Goal: Task Accomplishment & Management: Manage account settings

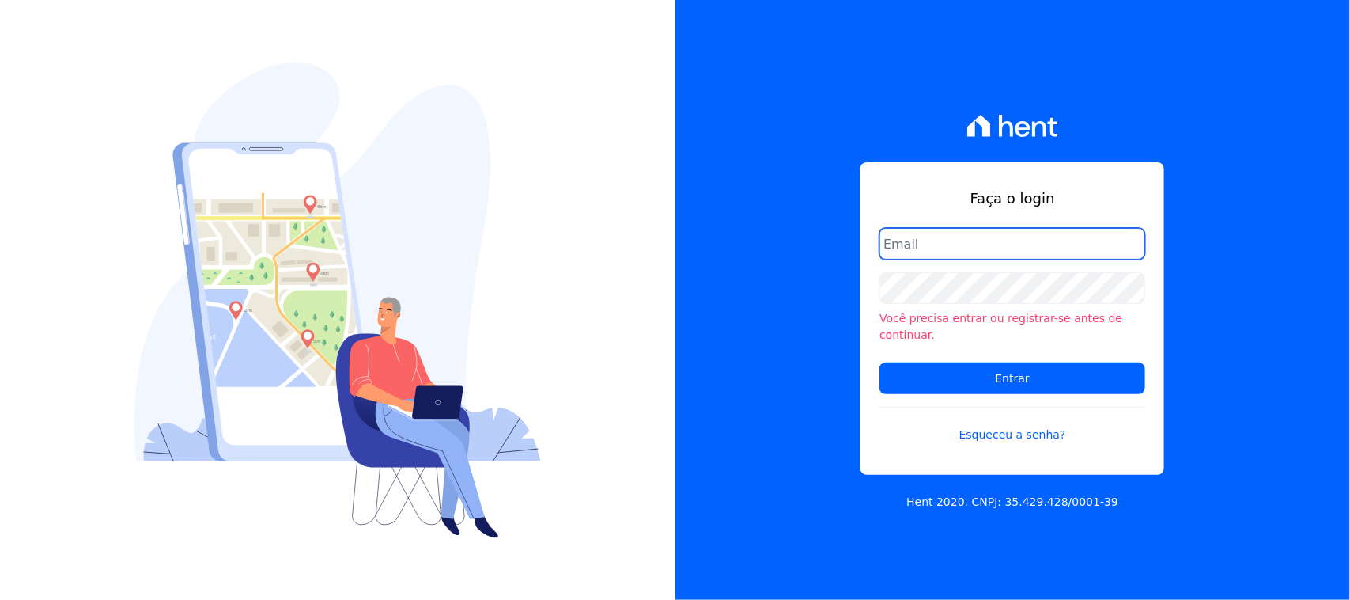
drag, startPoint x: 1049, startPoint y: 255, endPoint x: 1042, endPoint y: 269, distance: 15.6
click at [1049, 255] on input "email" at bounding box center [1013, 244] width 266 height 32
type input "cobranca@construtorafarias.com.br"
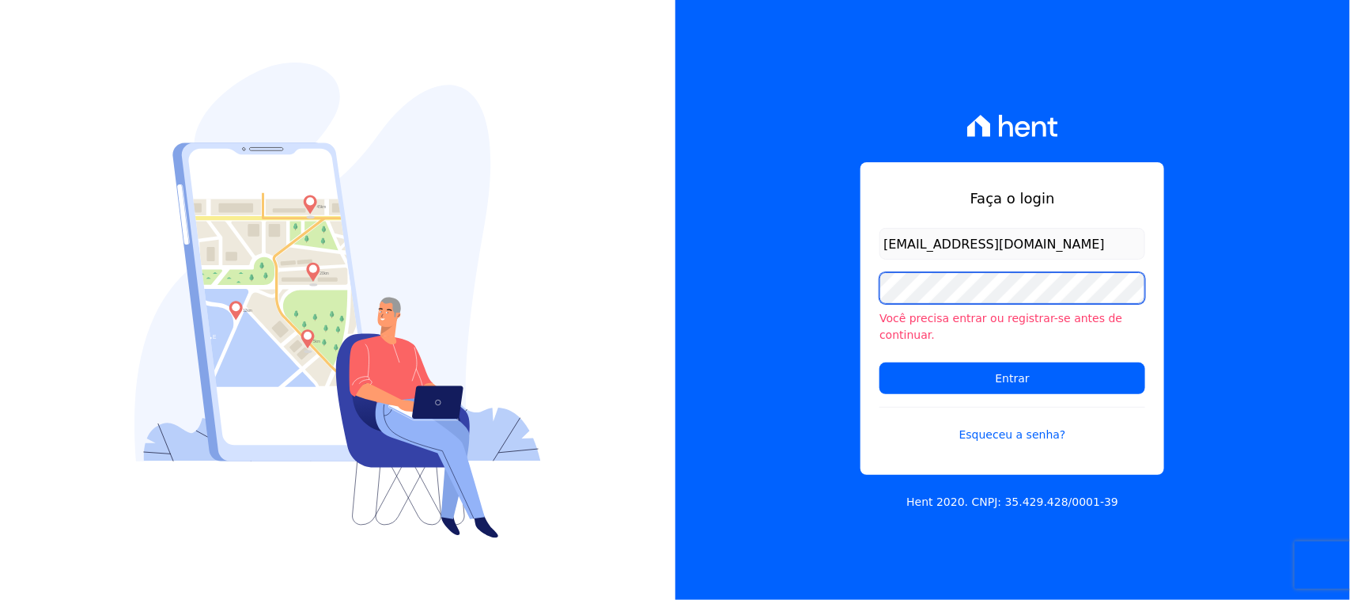
click at [880, 362] on input "Entrar" at bounding box center [1013, 378] width 266 height 32
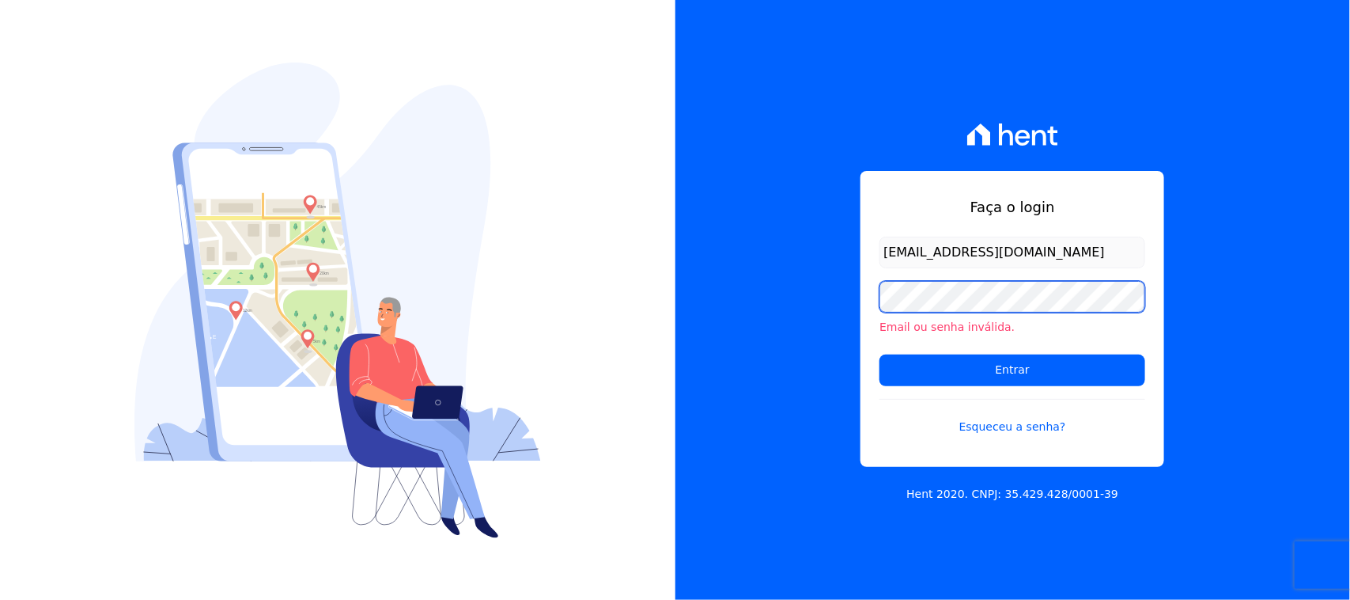
click at [880, 354] on input "Entrar" at bounding box center [1013, 370] width 266 height 32
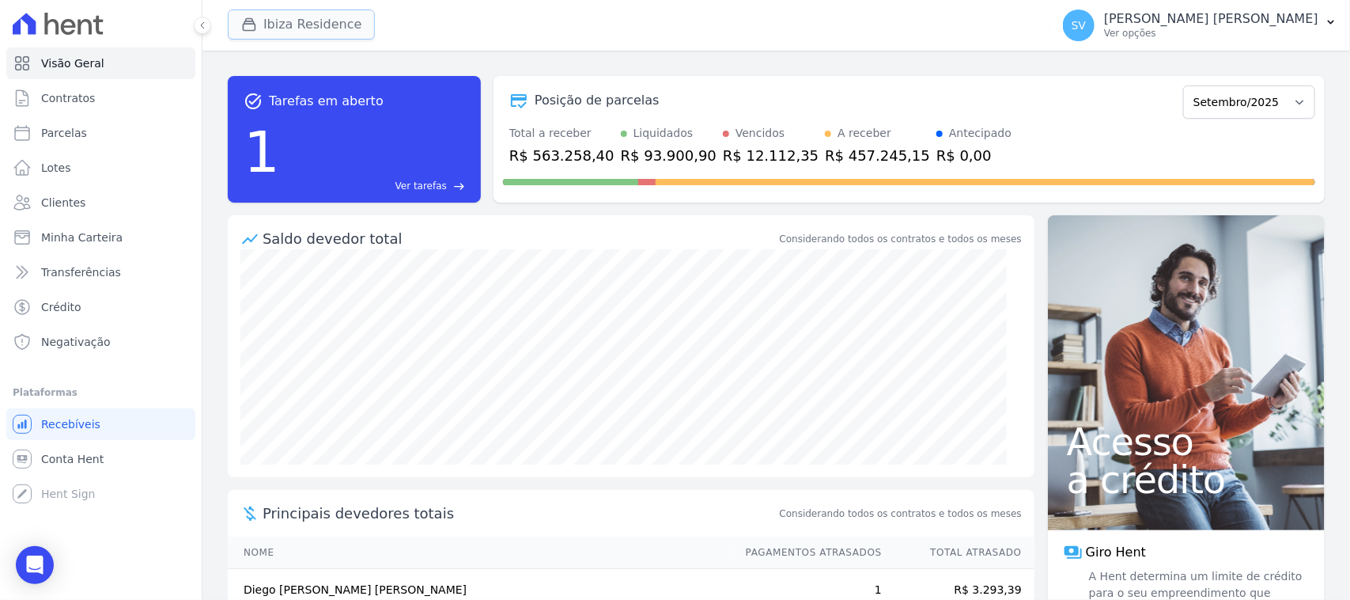
click at [322, 18] on button "Ibiza Residence" at bounding box center [301, 24] width 147 height 30
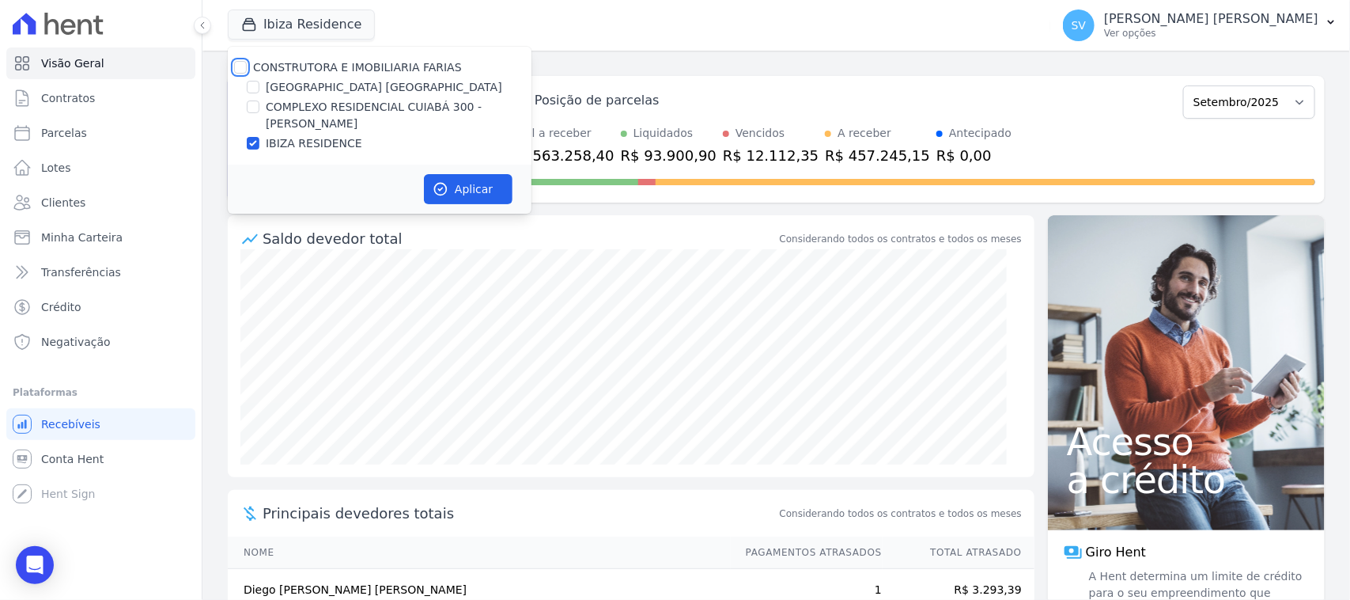
click at [239, 72] on input "CONSTRUTORA E IMOBILIARIA FARIAS" at bounding box center [240, 67] width 13 height 13
checkbox input "true"
click at [480, 187] on button "Aplicar" at bounding box center [468, 189] width 89 height 30
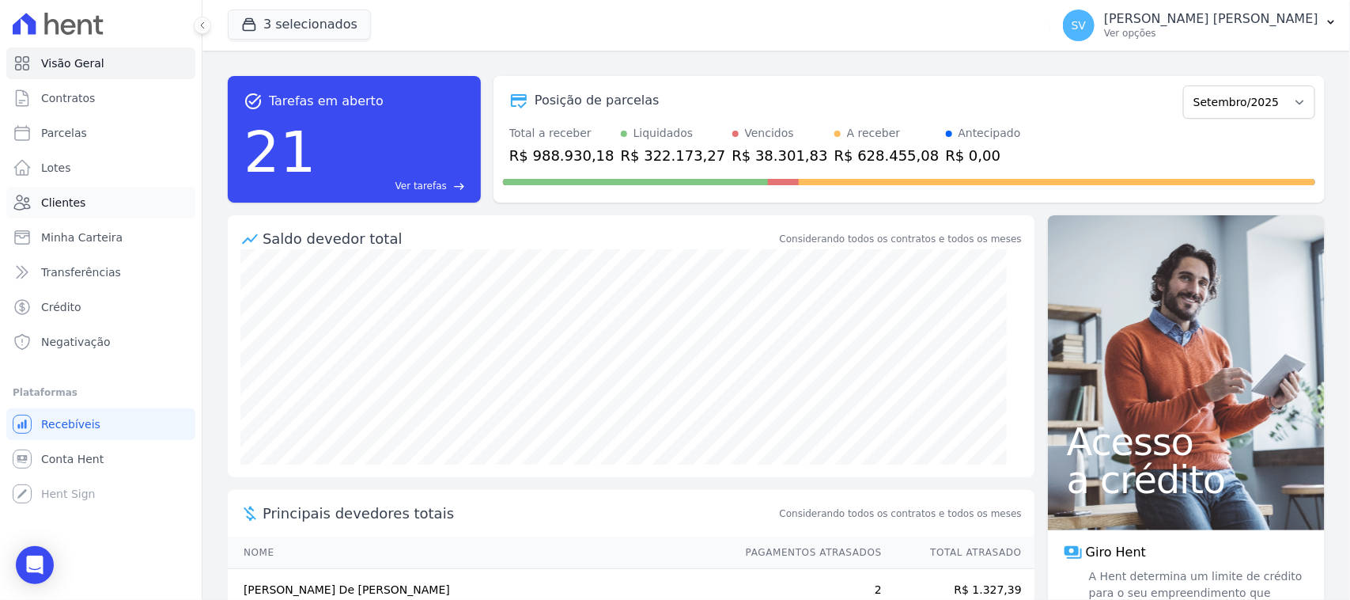
click at [133, 199] on link "Clientes" at bounding box center [100, 203] width 189 height 32
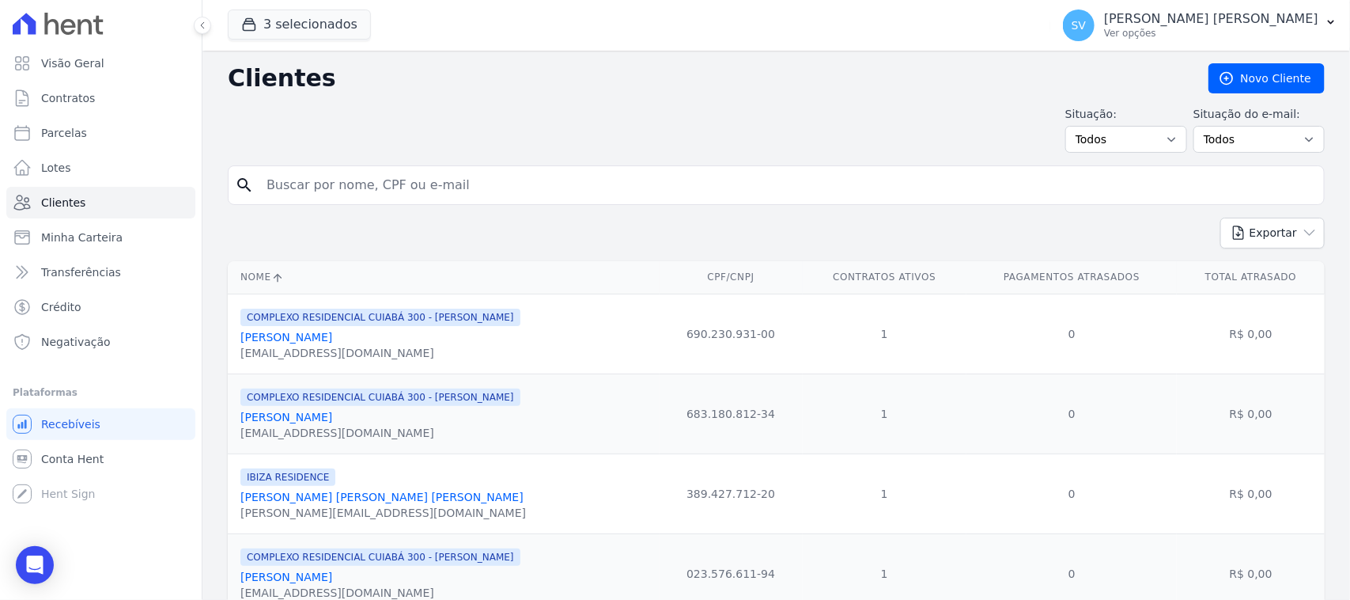
click at [513, 174] on input "search" at bounding box center [787, 185] width 1061 height 32
click at [100, 121] on link "Parcelas" at bounding box center [100, 133] width 189 height 32
click at [139, 141] on link "Parcelas" at bounding box center [100, 133] width 189 height 32
select select
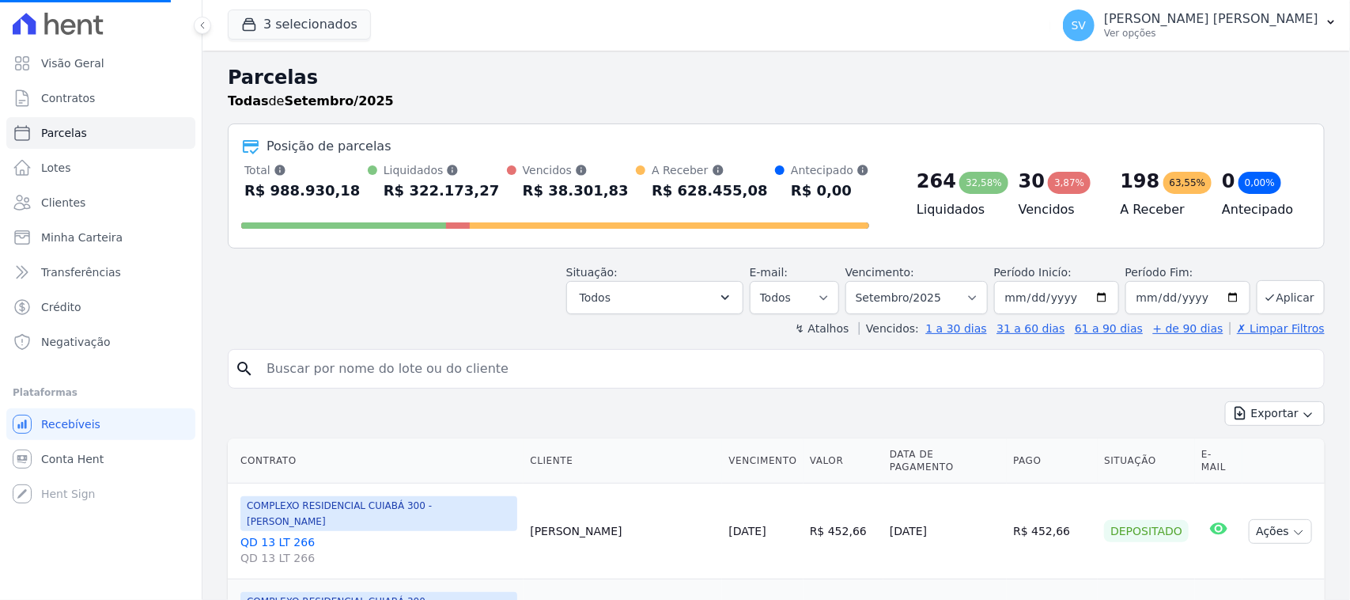
click at [562, 360] on input "search" at bounding box center [787, 369] width 1061 height 32
select select
click at [560, 361] on input "search" at bounding box center [787, 369] width 1061 height 32
paste input "Wesley Borges de Almeida"
type input "Wesley Borges de Almeida"
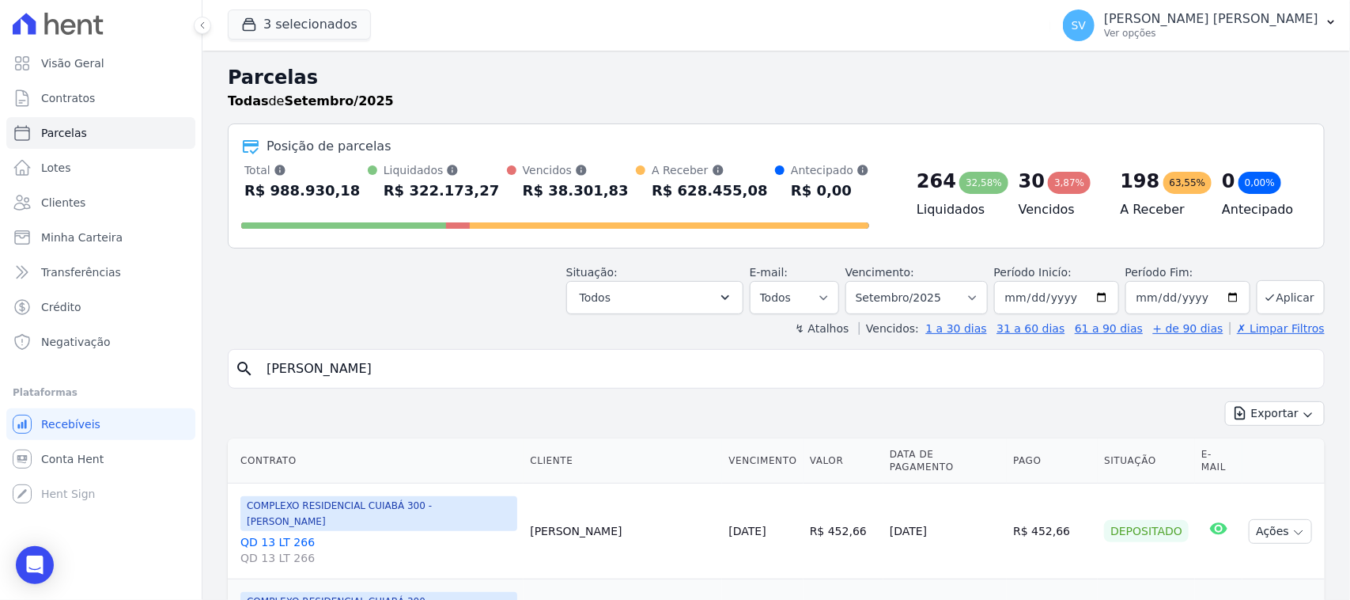
select select
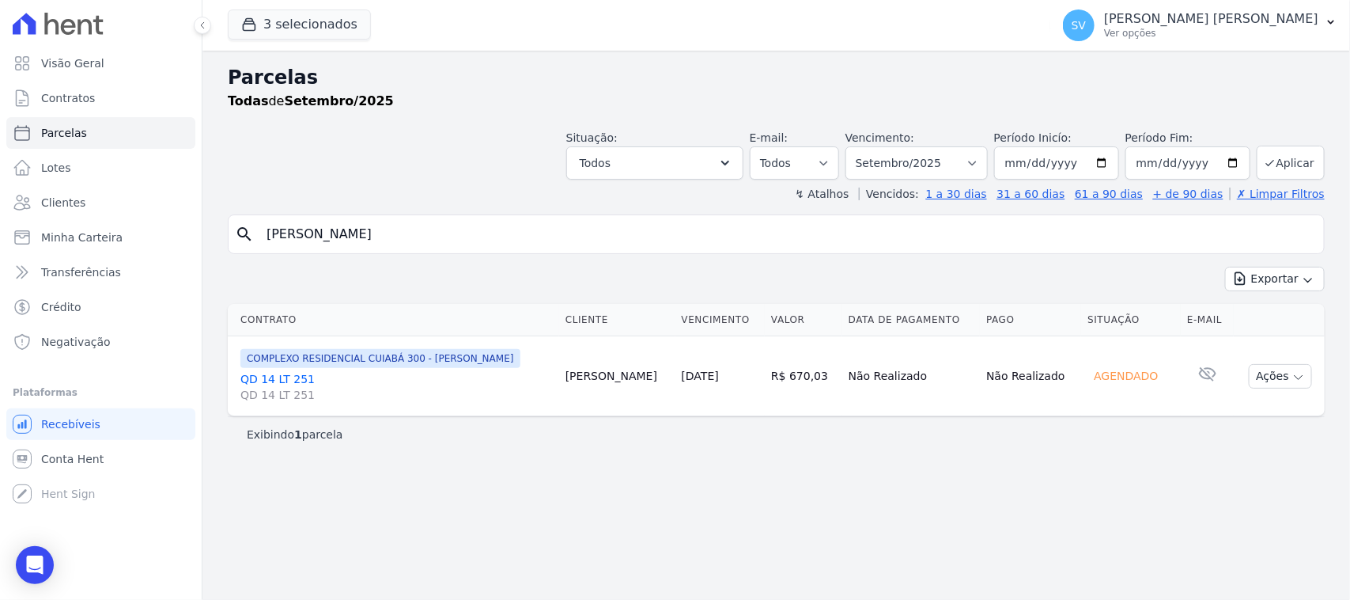
click at [1196, 511] on div "Parcelas Todas de Setembro/2025 Situação: Agendado Em Aberto Pago Processando C…" at bounding box center [776, 325] width 1148 height 549
click at [1144, 18] on p "[PERSON_NAME] [PERSON_NAME]" at bounding box center [1211, 19] width 214 height 16
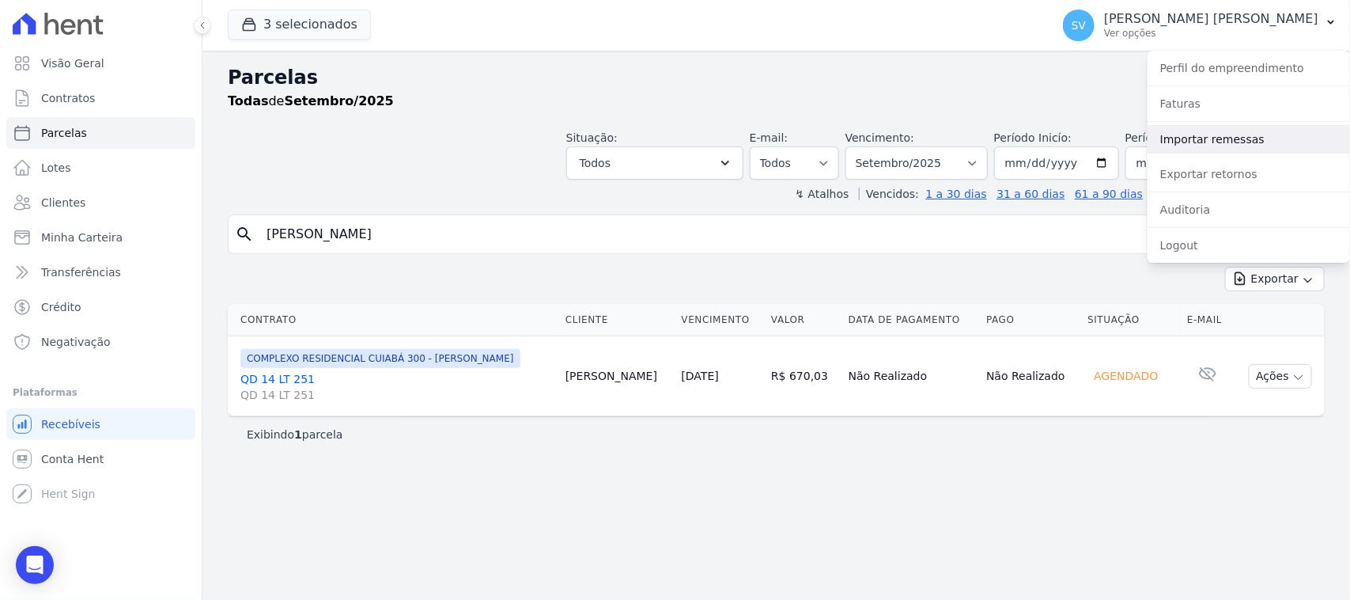
click at [1216, 143] on link "Importar remessas" at bounding box center [1249, 139] width 202 height 28
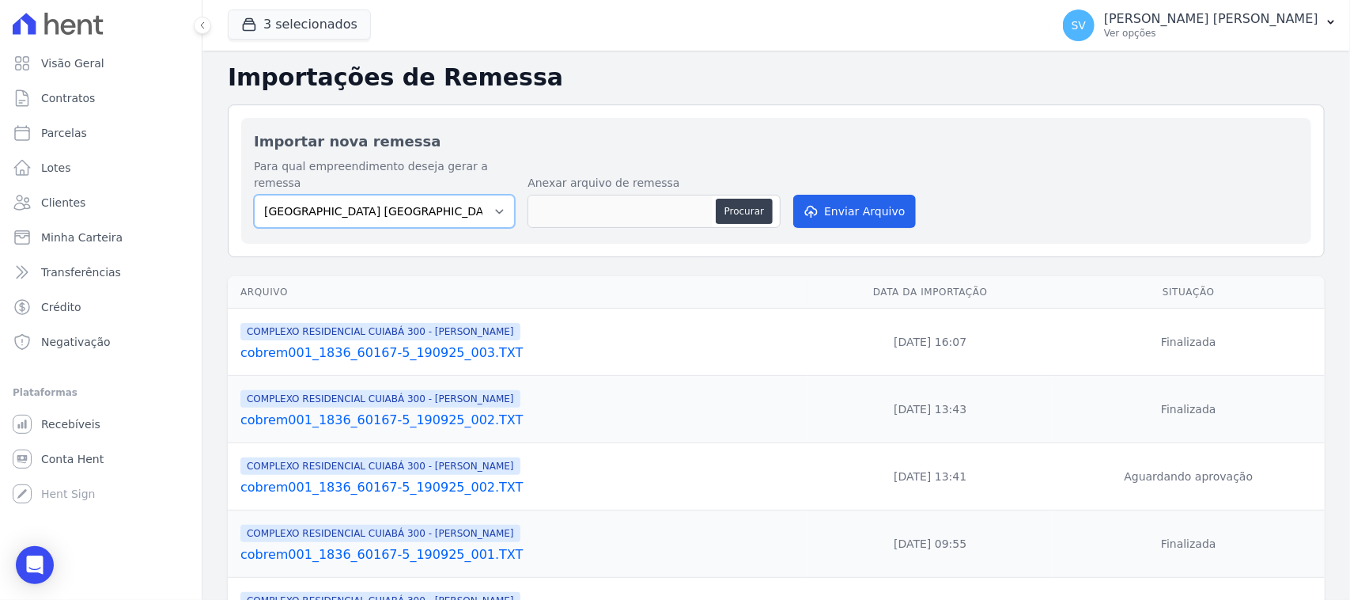
click at [439, 199] on select "BAHAMAS EAST VILLAGE COMPLEXO RESIDENCIAL CUIABÁ 300 - JOÃO DE BARRO IBIZA RESI…" at bounding box center [384, 211] width 261 height 33
click at [254, 195] on select "BAHAMAS EAST VILLAGE COMPLEXO RESIDENCIAL CUIABÁ 300 - JOÃO DE BARRO IBIZA RESI…" at bounding box center [384, 211] width 261 height 33
click at [476, 198] on select "BAHAMAS EAST VILLAGE COMPLEXO RESIDENCIAL CUIABÁ 300 - JOÃO DE BARRO IBIZA RESI…" at bounding box center [384, 211] width 261 height 33
select select "a999329b-d322-46c5-b2df-9163b092fb9b"
click at [254, 195] on select "BAHAMAS EAST VILLAGE COMPLEXO RESIDENCIAL CUIABÁ 300 - JOÃO DE BARRO IBIZA RESI…" at bounding box center [384, 211] width 261 height 33
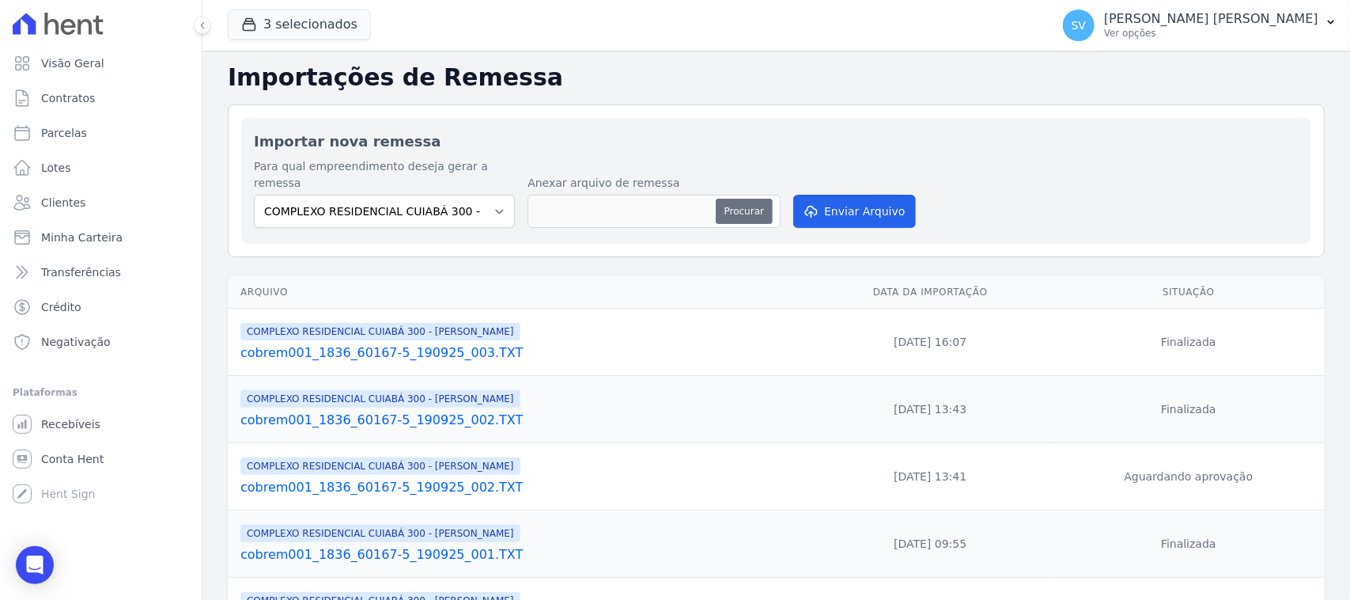
click at [755, 199] on button "Procurar" at bounding box center [744, 211] width 57 height 25
type input "cobrem001_1836_60167-5_220925_001.TXT"
click at [855, 199] on button "Enviar Arquivo" at bounding box center [854, 211] width 122 height 33
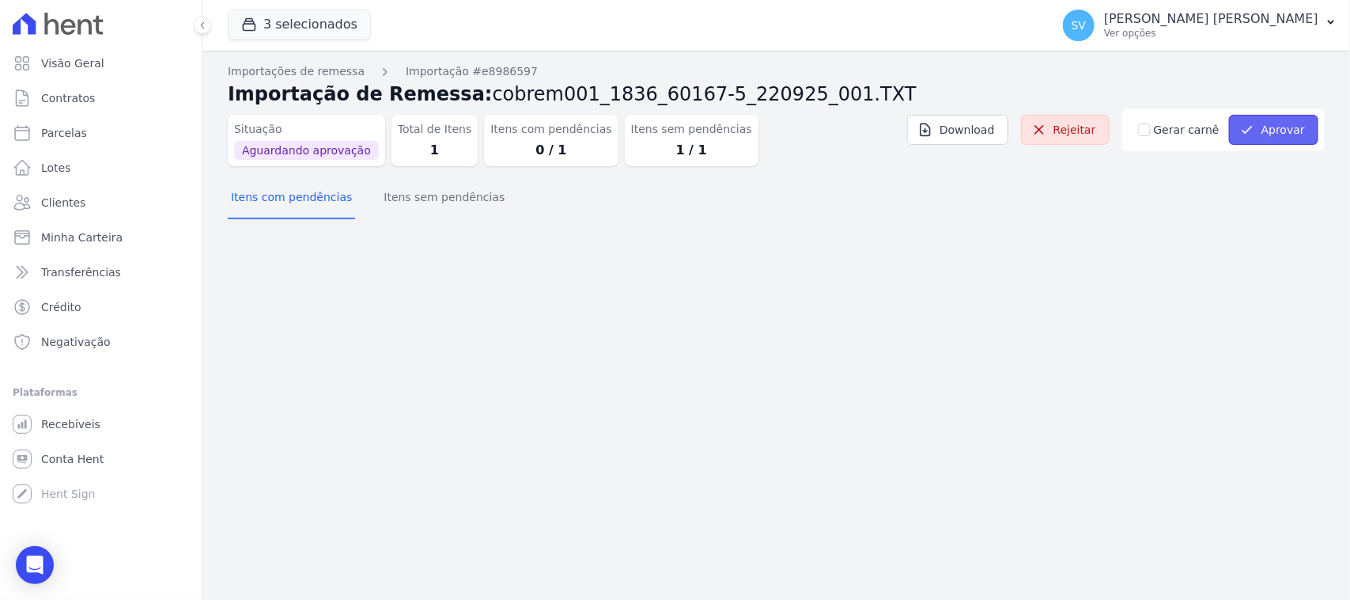
click at [1259, 129] on button "Aprovar" at bounding box center [1273, 130] width 89 height 30
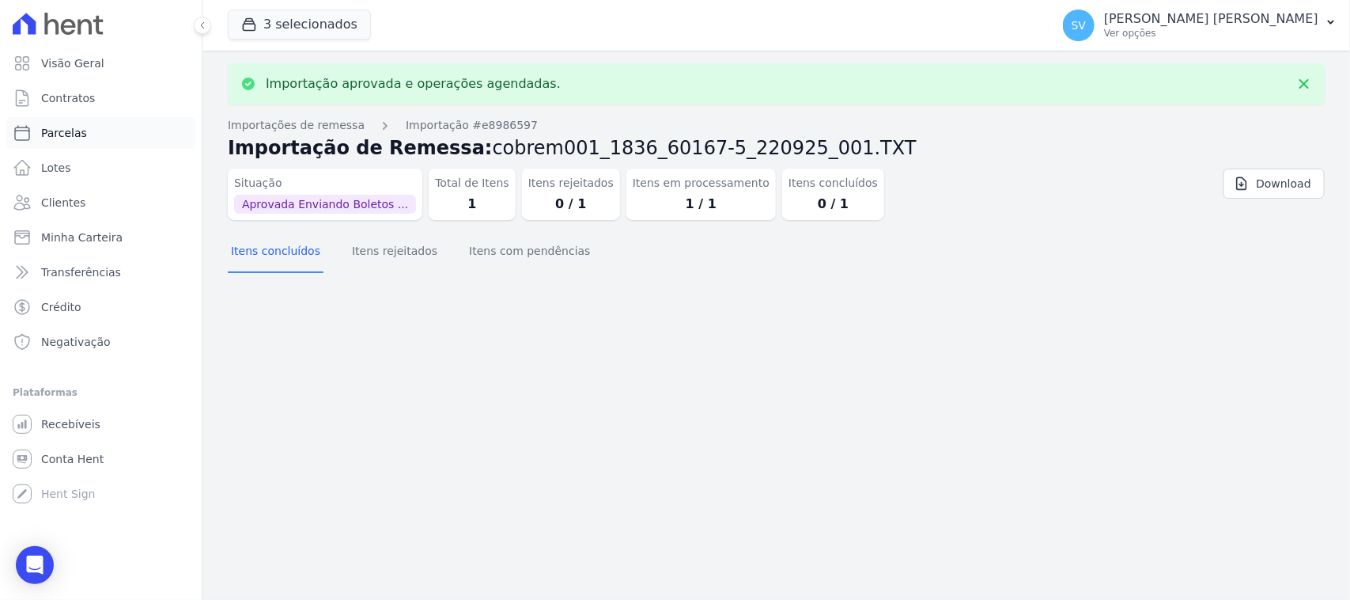
click at [83, 138] on link "Parcelas" at bounding box center [100, 133] width 189 height 32
select select
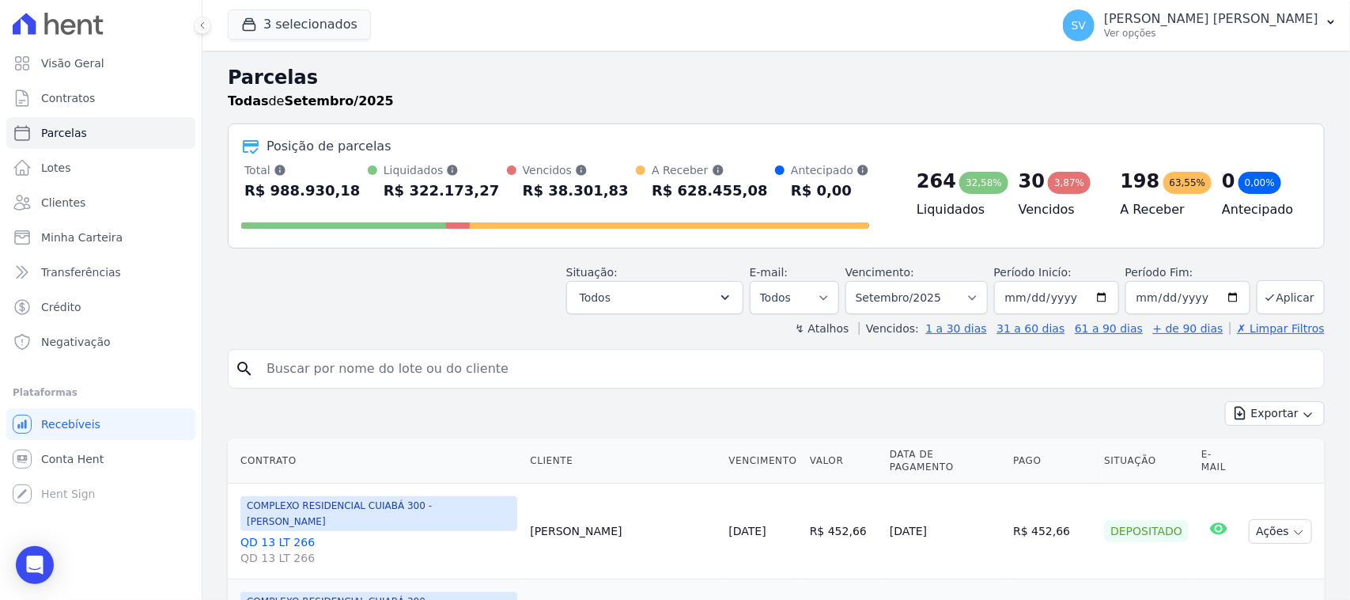
click at [405, 369] on input "search" at bounding box center [787, 369] width 1061 height 32
paste input "[PERSON_NAME]"
type input "[PERSON_NAME]"
select select
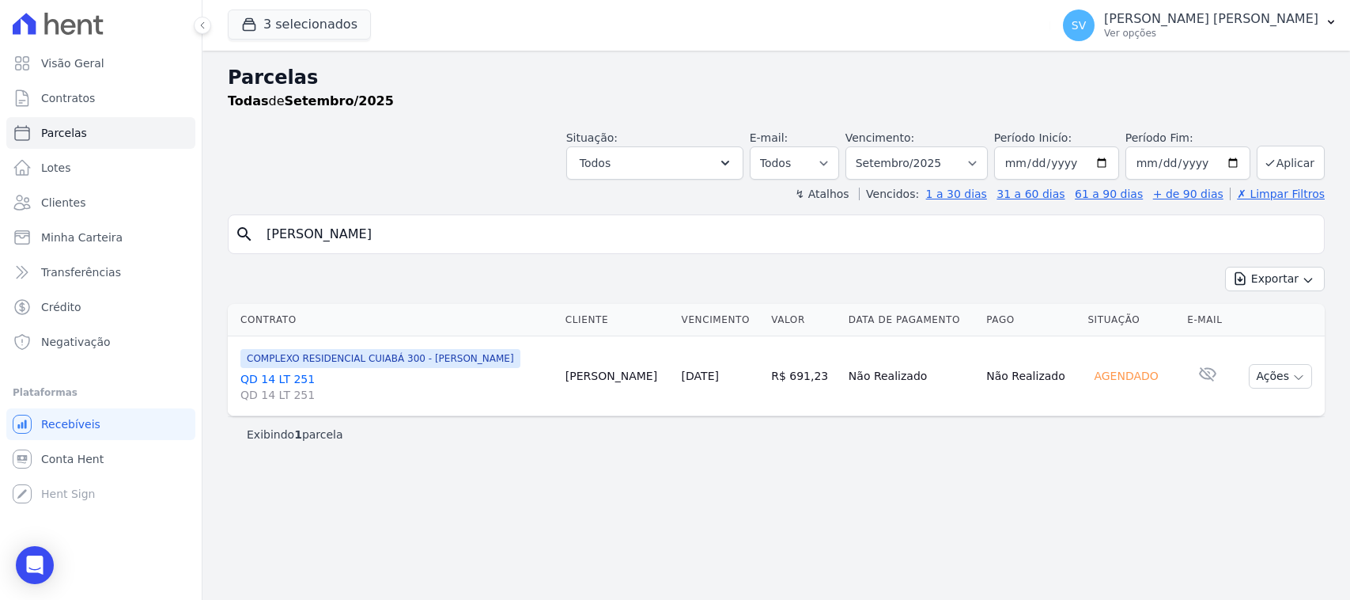
select select
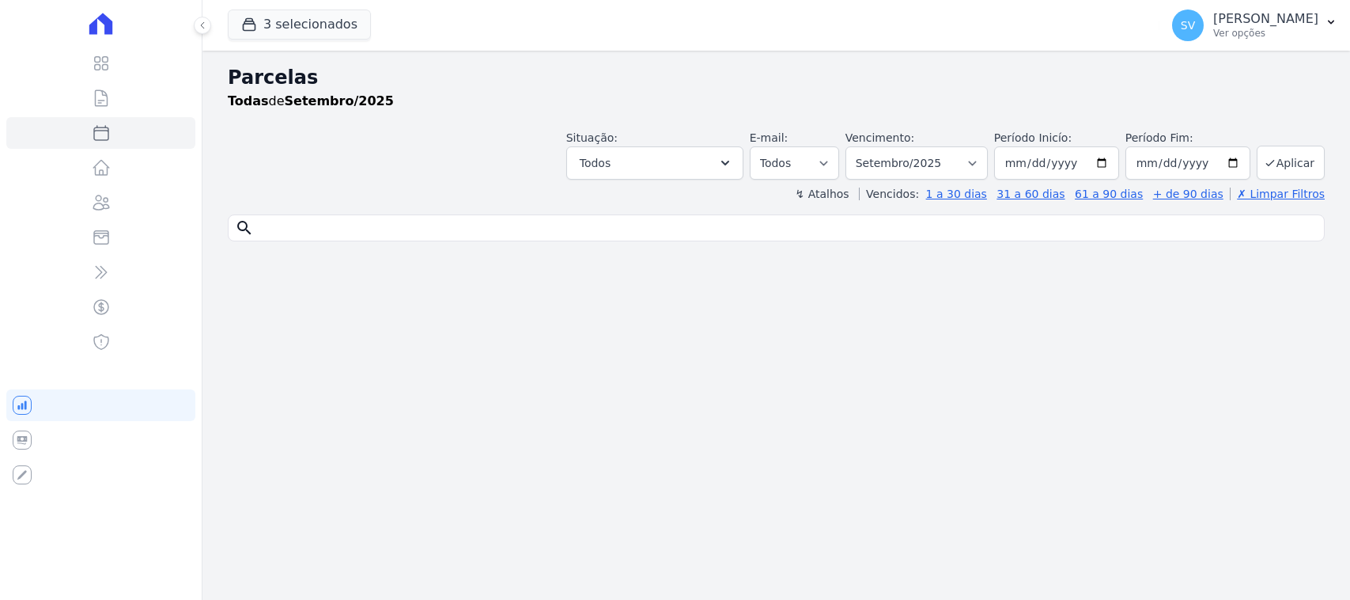
select select
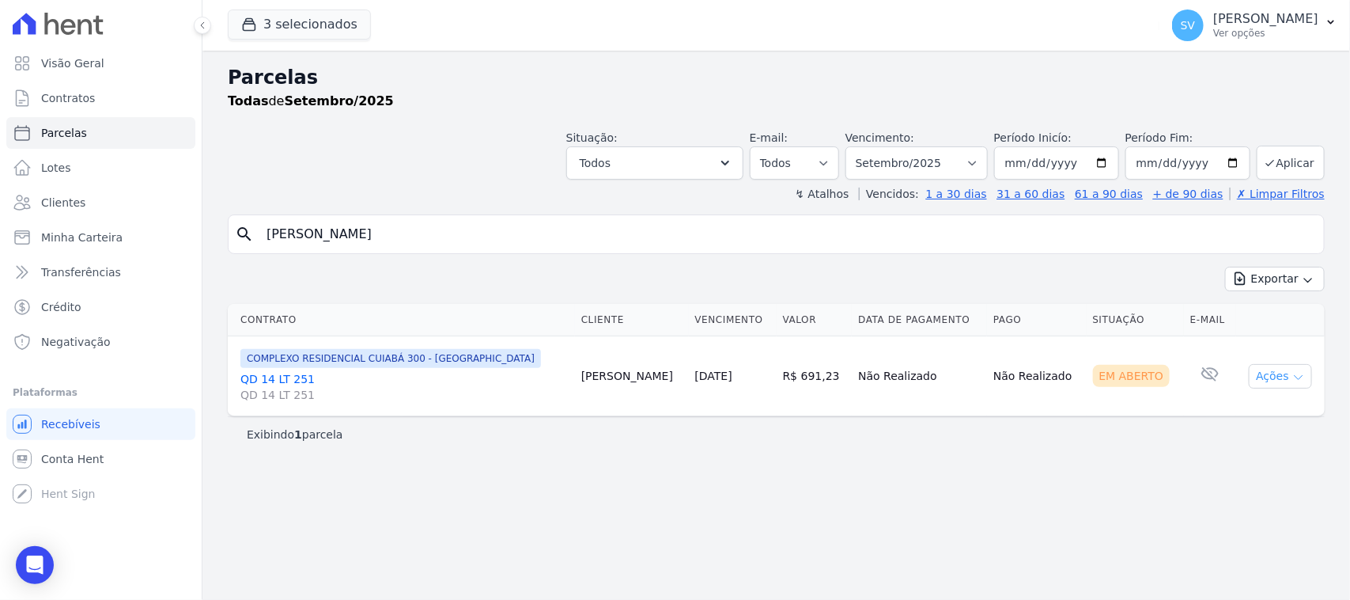
click at [1271, 374] on button "Ações" at bounding box center [1280, 376] width 63 height 25
click at [1263, 412] on link "Ver boleto" at bounding box center [1274, 412] width 152 height 29
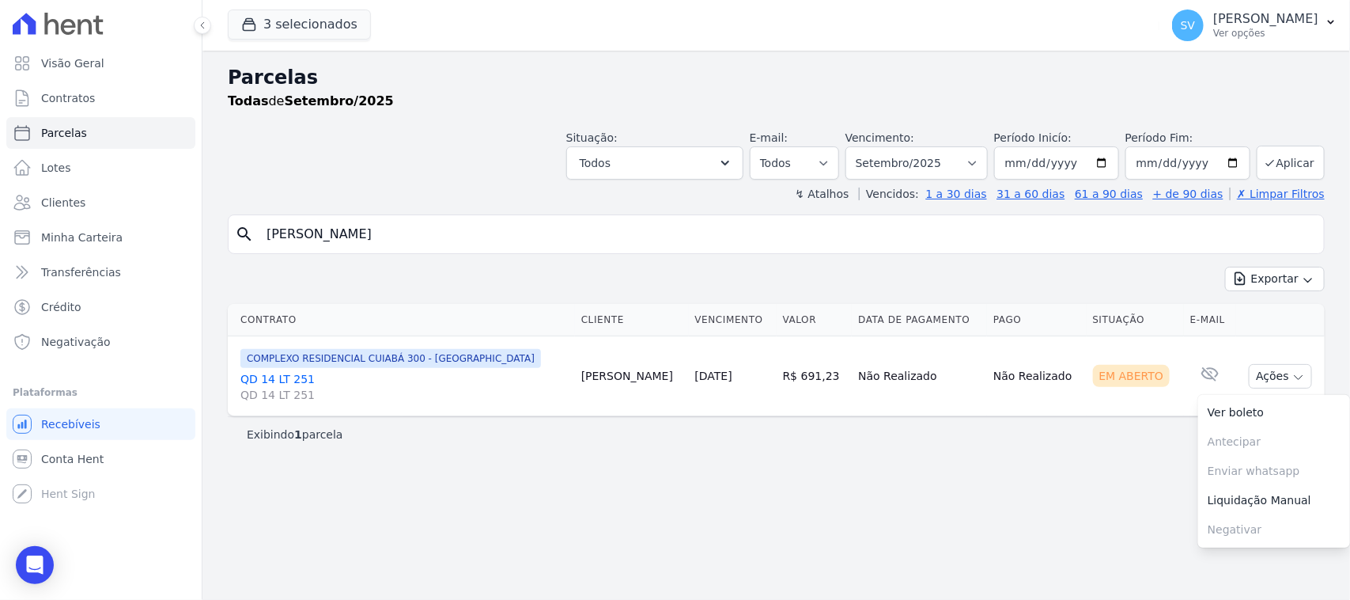
drag, startPoint x: 1236, startPoint y: 33, endPoint x: 1231, endPoint y: 75, distance: 42.3
click at [1236, 34] on p "Ver opções" at bounding box center [1265, 33] width 105 height 13
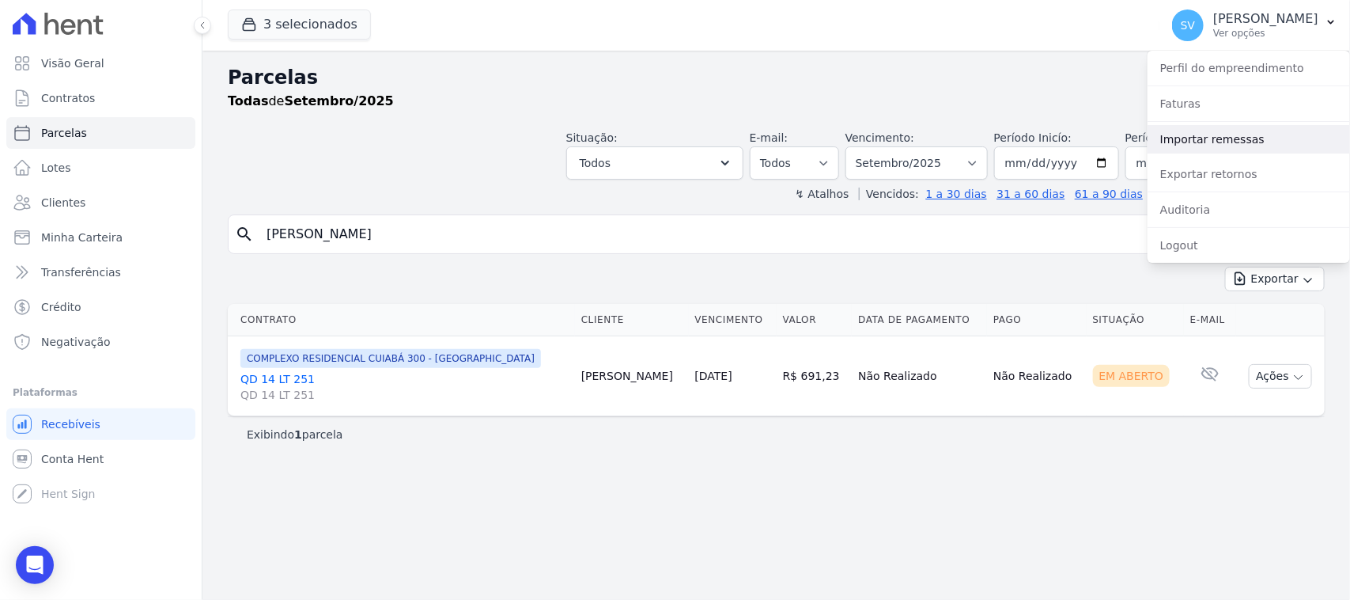
click at [1238, 135] on link "Importar remessas" at bounding box center [1249, 139] width 202 height 28
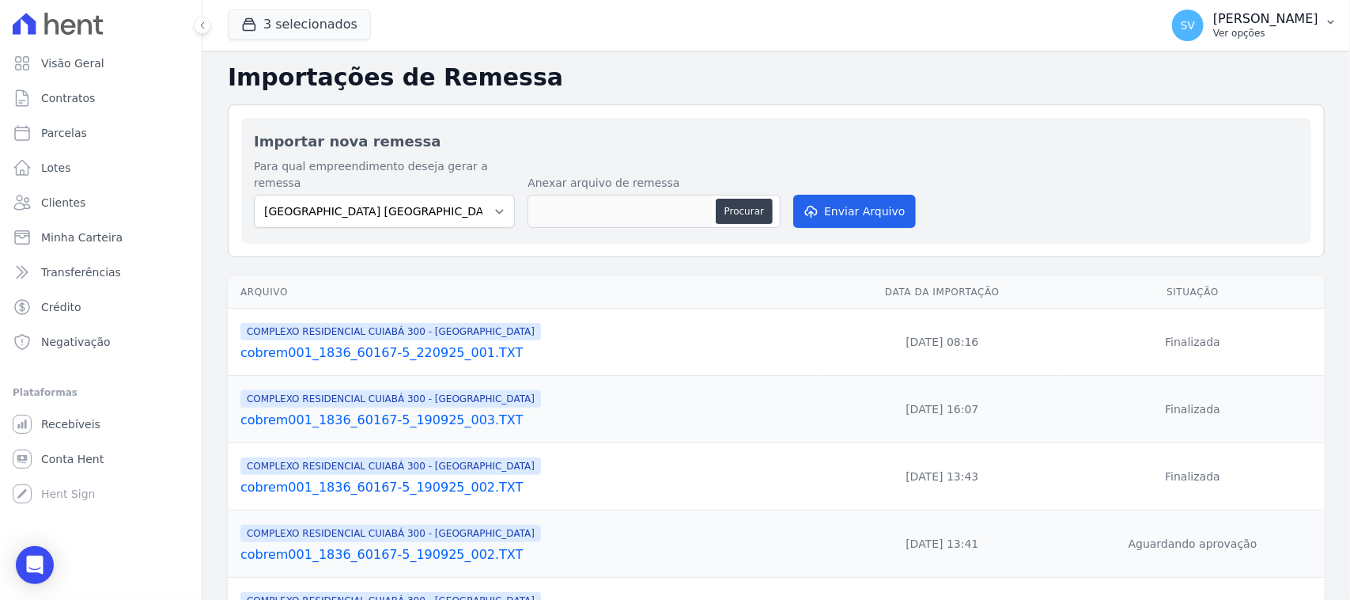
click at [1213, 18] on p "[PERSON_NAME] [PERSON_NAME]" at bounding box center [1265, 19] width 105 height 16
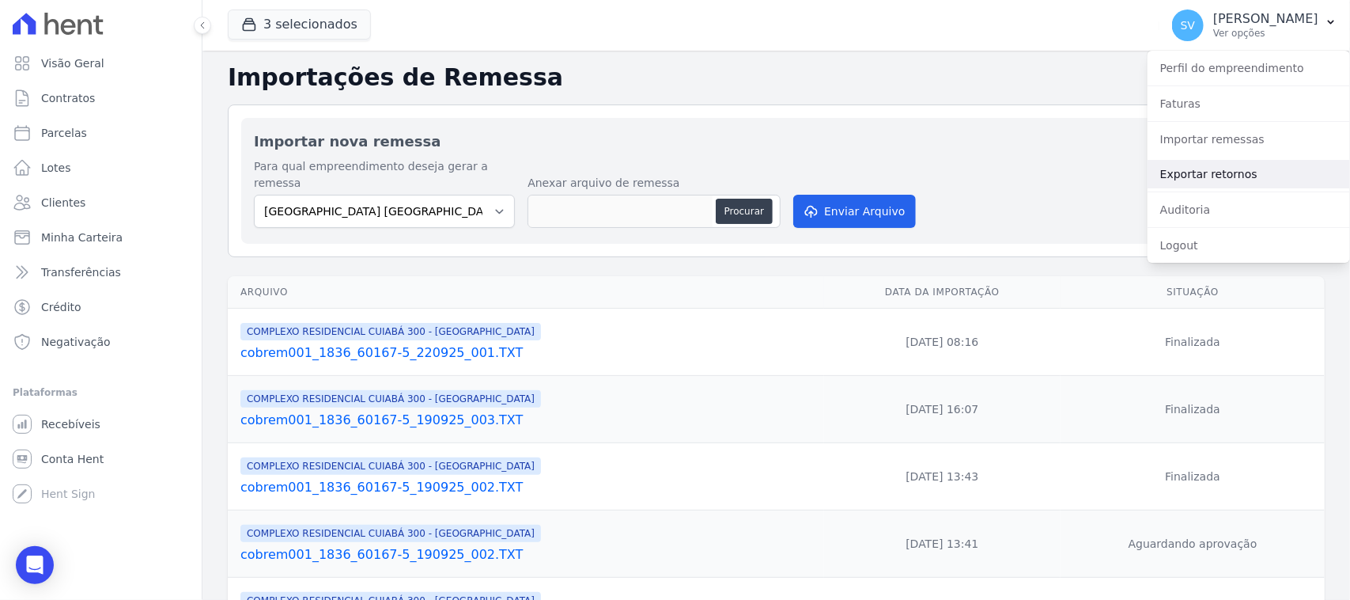
click at [1183, 180] on link "Exportar retornos" at bounding box center [1249, 174] width 202 height 28
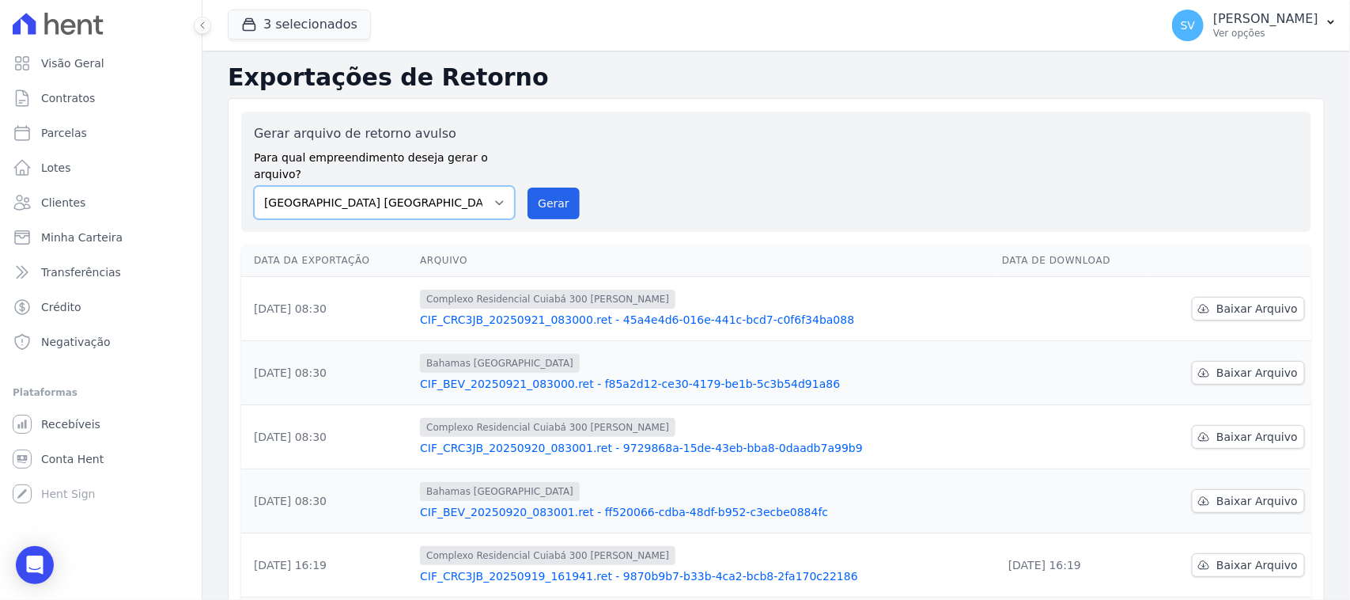
click at [472, 190] on select "BAHAMAS EAST VILLAGE COMPLEXO RESIDENCIAL CUIABÁ 300 - JOÃO DE BARRO IBIZA RESI…" at bounding box center [384, 202] width 261 height 33
click at [841, 89] on h2 "Exportações de Retorno" at bounding box center [776, 77] width 1097 height 28
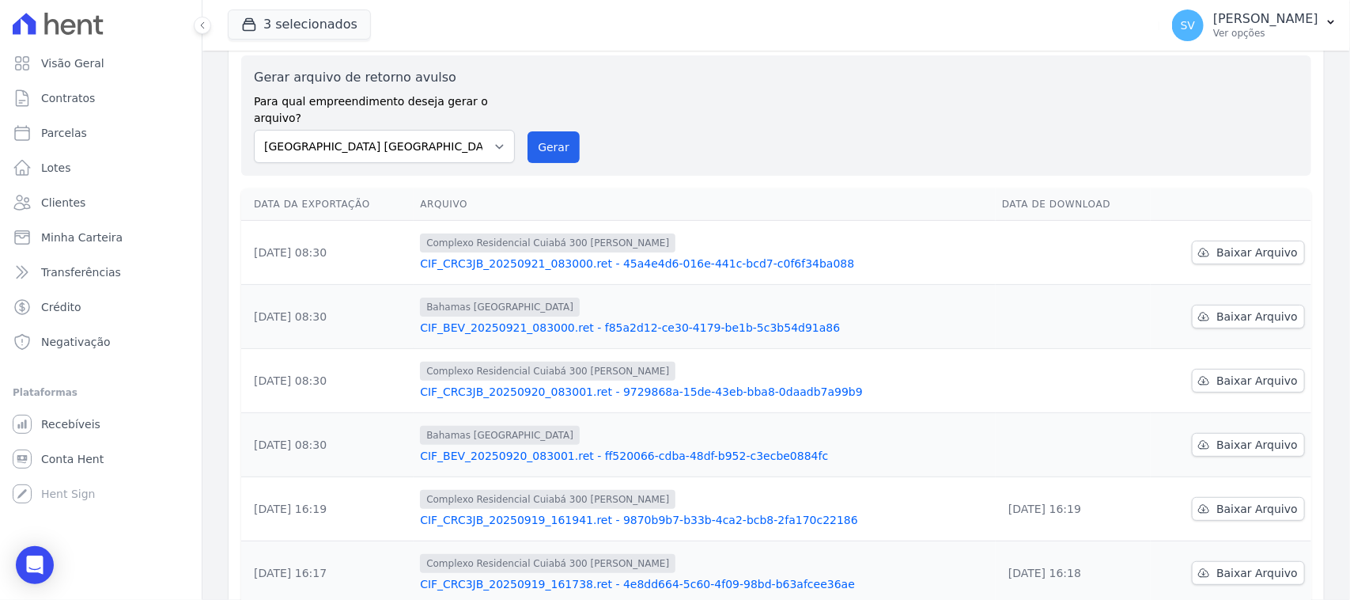
scroll to position [99, 0]
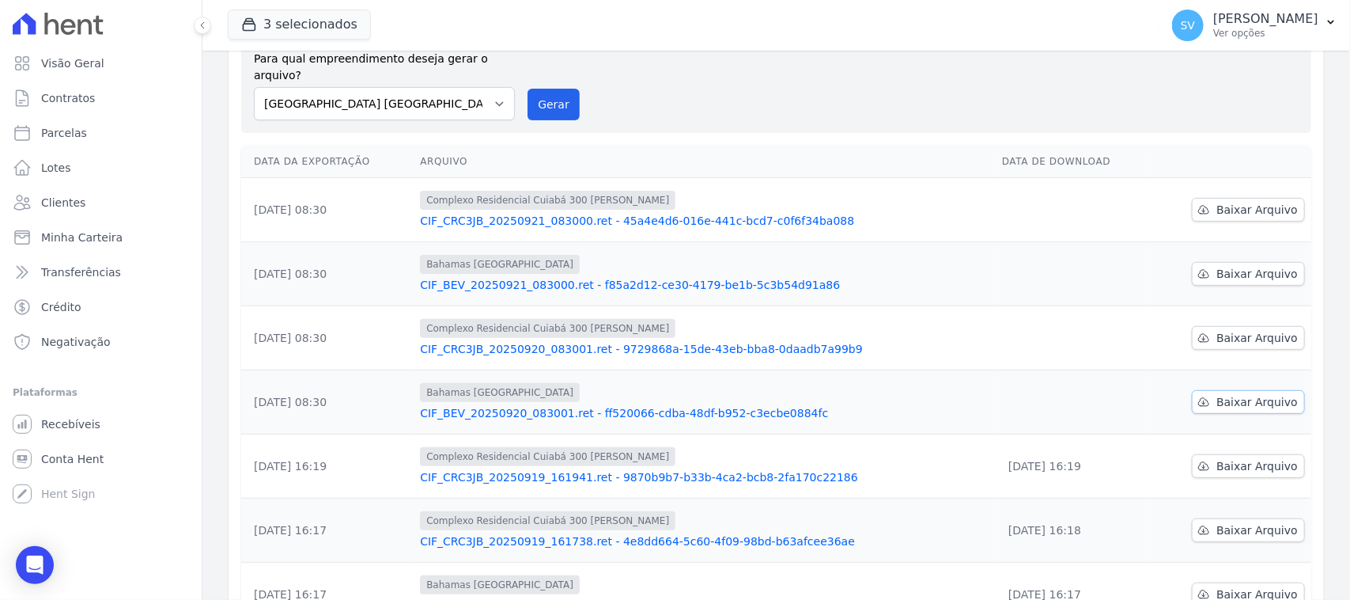
click at [1197, 395] on icon at bounding box center [1203, 401] width 13 height 13
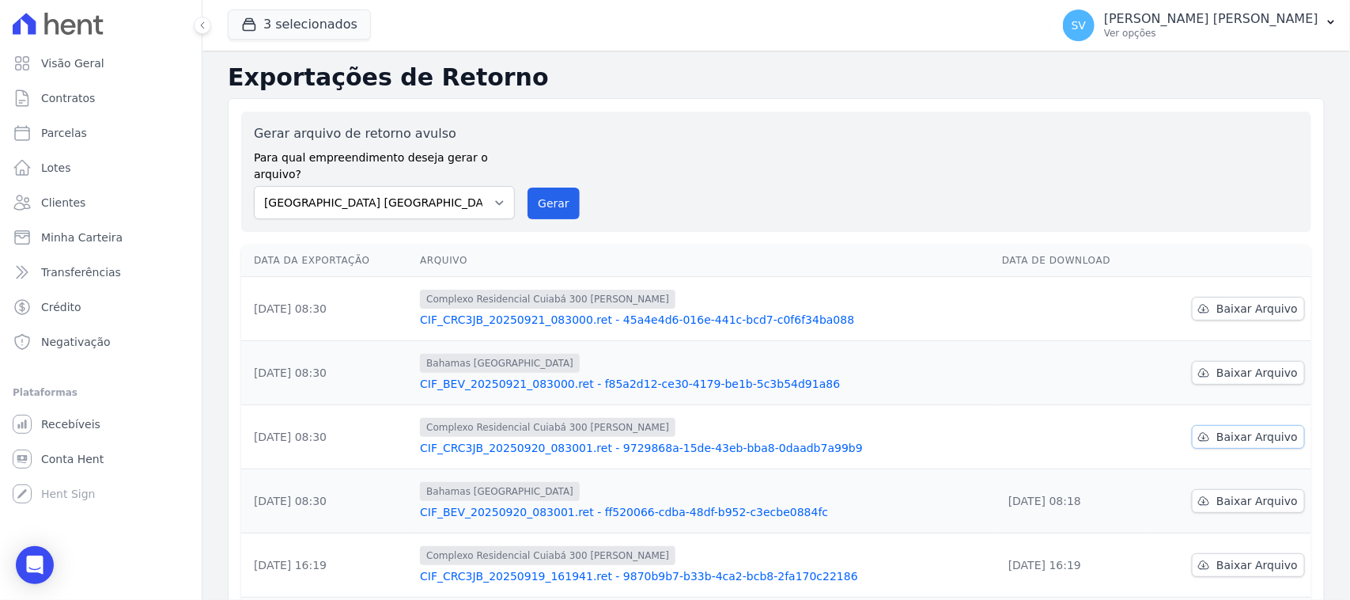
click at [1236, 429] on span "Baixar Arquivo" at bounding box center [1256, 437] width 81 height 16
click at [1216, 365] on span "Baixar Arquivo" at bounding box center [1256, 373] width 81 height 16
click at [1228, 301] on span "Baixar Arquivo" at bounding box center [1256, 309] width 81 height 16
click at [713, 149] on div "Gerar arquivo de retorno avulso Para qual empreendimento deseja gerar o arquivo…" at bounding box center [776, 171] width 1045 height 95
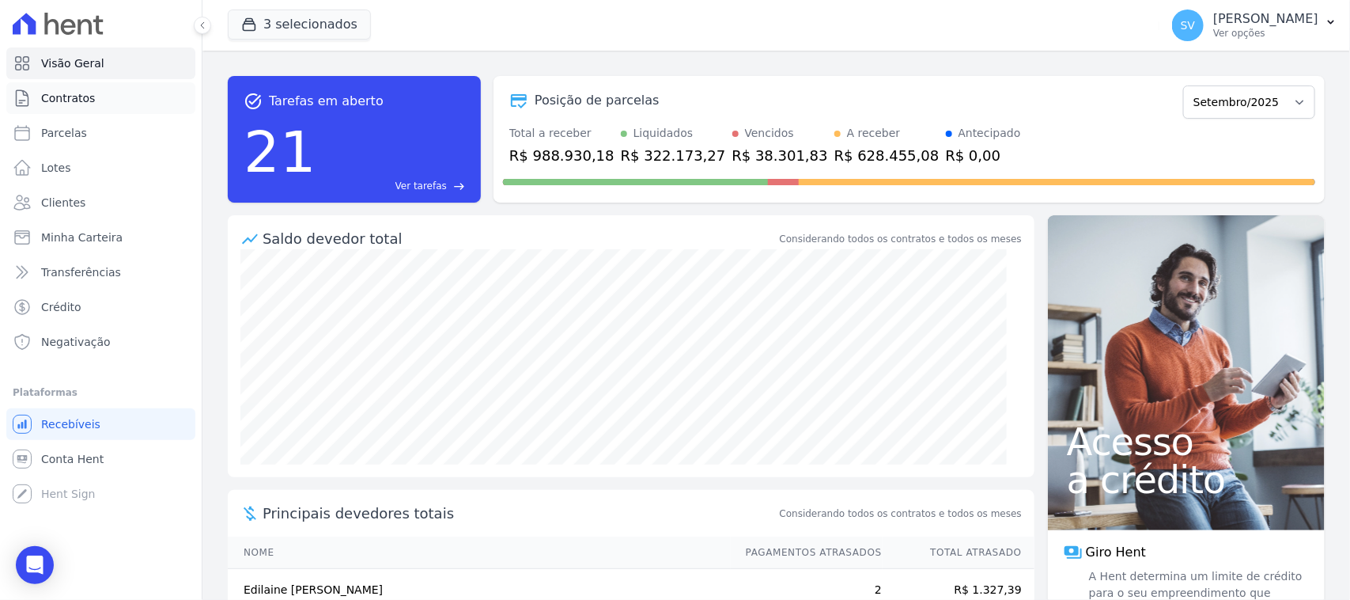
click at [124, 107] on link "Contratos" at bounding box center [100, 98] width 189 height 32
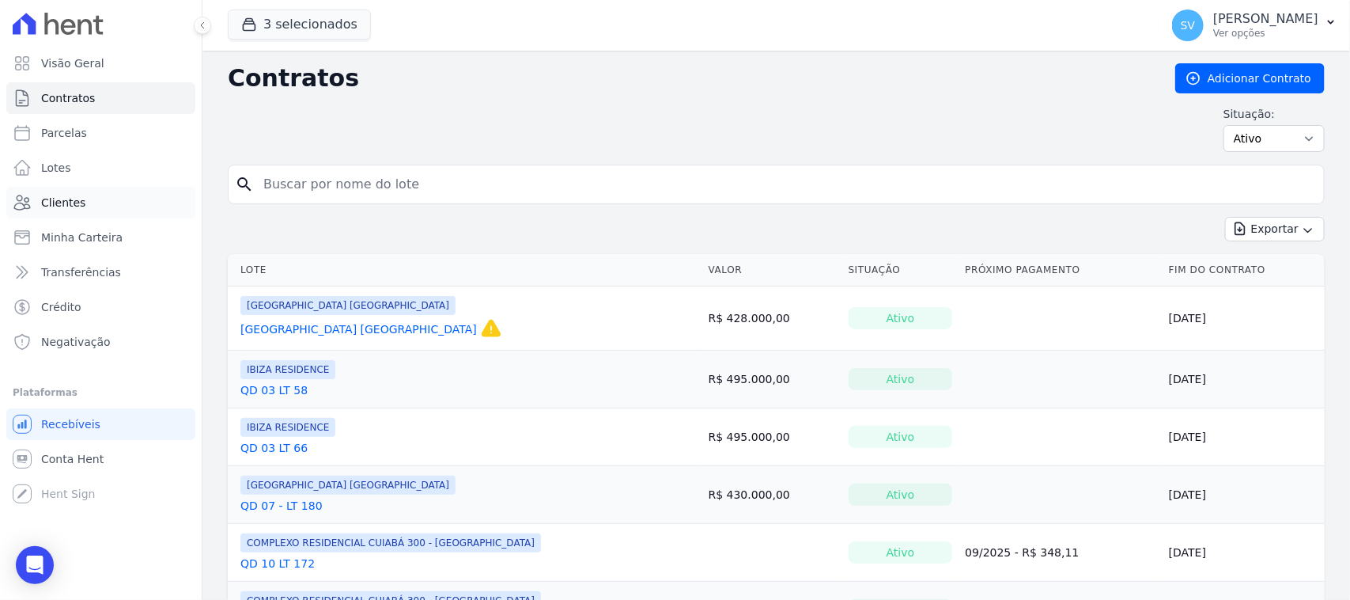
click at [133, 200] on link "Clientes" at bounding box center [100, 203] width 189 height 32
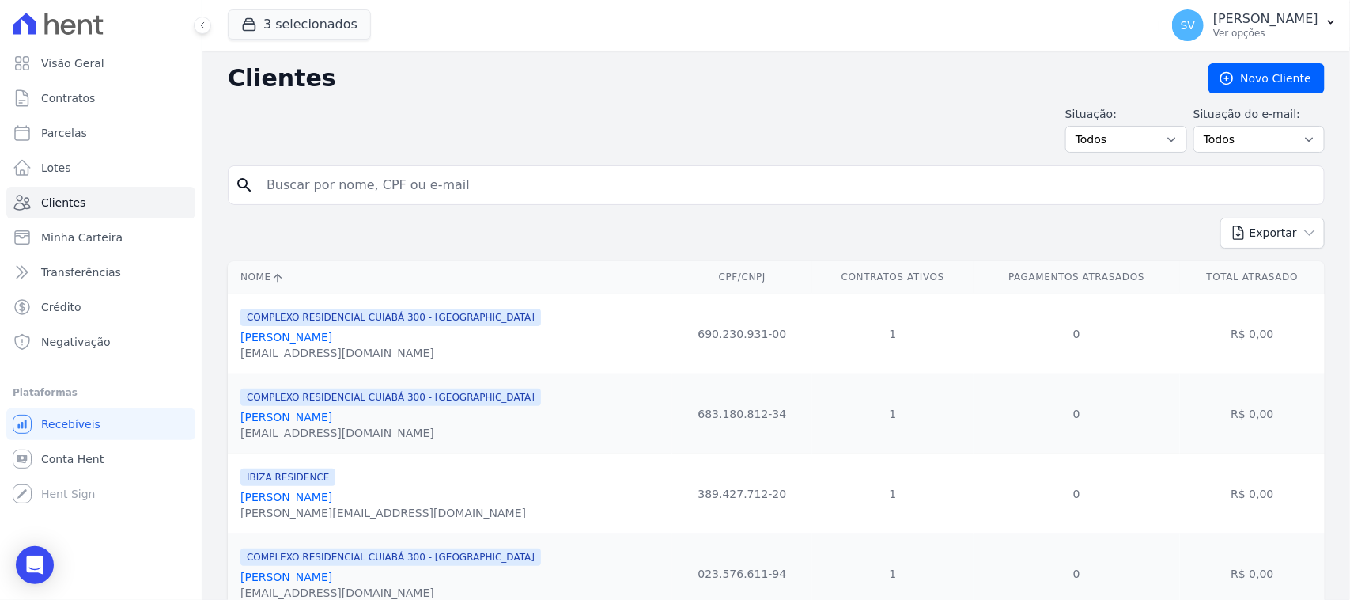
click at [328, 234] on div "Exportar PDF CSV Dimob 2024" at bounding box center [776, 240] width 1097 height 44
click at [1117, 142] on select "Todos Adimplentes Inadimplentes" at bounding box center [1126, 139] width 122 height 27
select select "overdue"
click at [1069, 126] on select "Todos Adimplentes Inadimplentes" at bounding box center [1126, 139] width 122 height 27
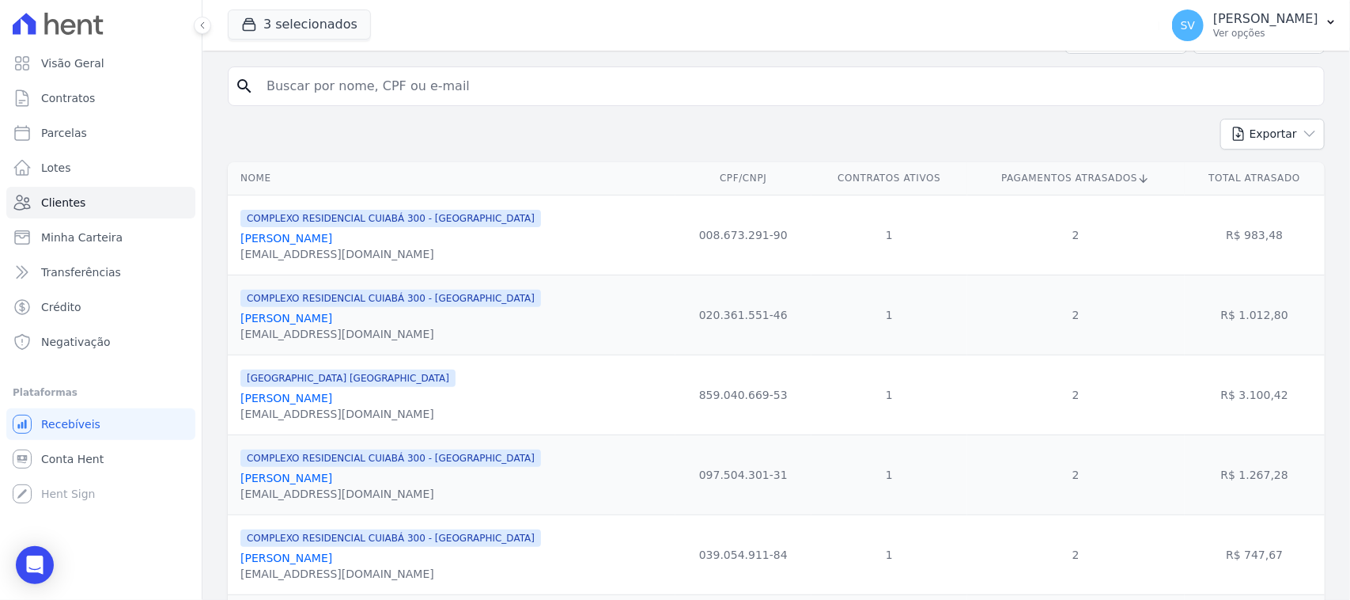
drag, startPoint x: 405, startPoint y: 244, endPoint x: 236, endPoint y: 239, distance: 169.3
click at [236, 239] on td "COMPLEXO RESIDENCIAL CUIABÁ 300 - [GEOGRAPHIC_DATA] [PERSON_NAME] [EMAIL_ADDRES…" at bounding box center [452, 235] width 448 height 80
copy link "[PERSON_NAME]"
drag, startPoint x: 352, startPoint y: 326, endPoint x: 229, endPoint y: 321, distance: 122.7
click at [229, 321] on td "COMPLEXO RESIDENCIAL CUIABÁ 300 - [GEOGRAPHIC_DATA] [PERSON_NAME] [EMAIL_ADDRES…" at bounding box center [452, 314] width 448 height 80
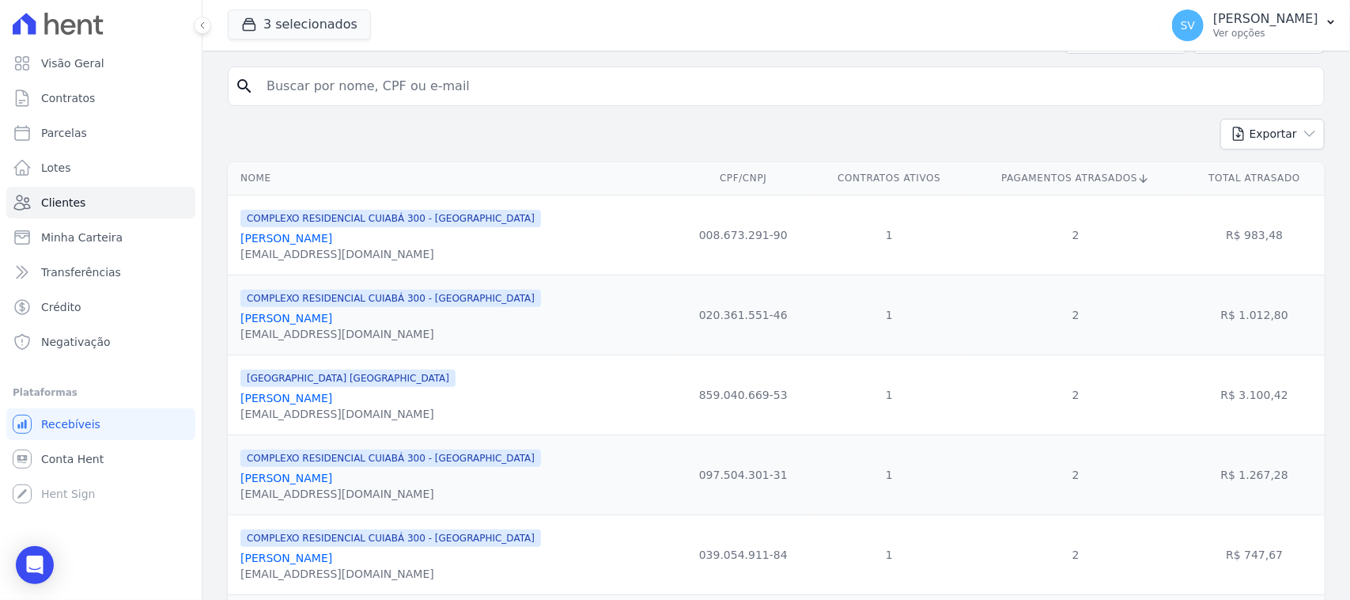
copy link "[PERSON_NAME]"
drag, startPoint x: 389, startPoint y: 405, endPoint x: 233, endPoint y: 405, distance: 155.8
click at [233, 405] on td "[GEOGRAPHIC_DATA] [GEOGRAPHIC_DATA] [PERSON_NAME] [EMAIL_ADDRESS][DOMAIN_NAME]" at bounding box center [452, 394] width 448 height 80
copy link "[PERSON_NAME]"
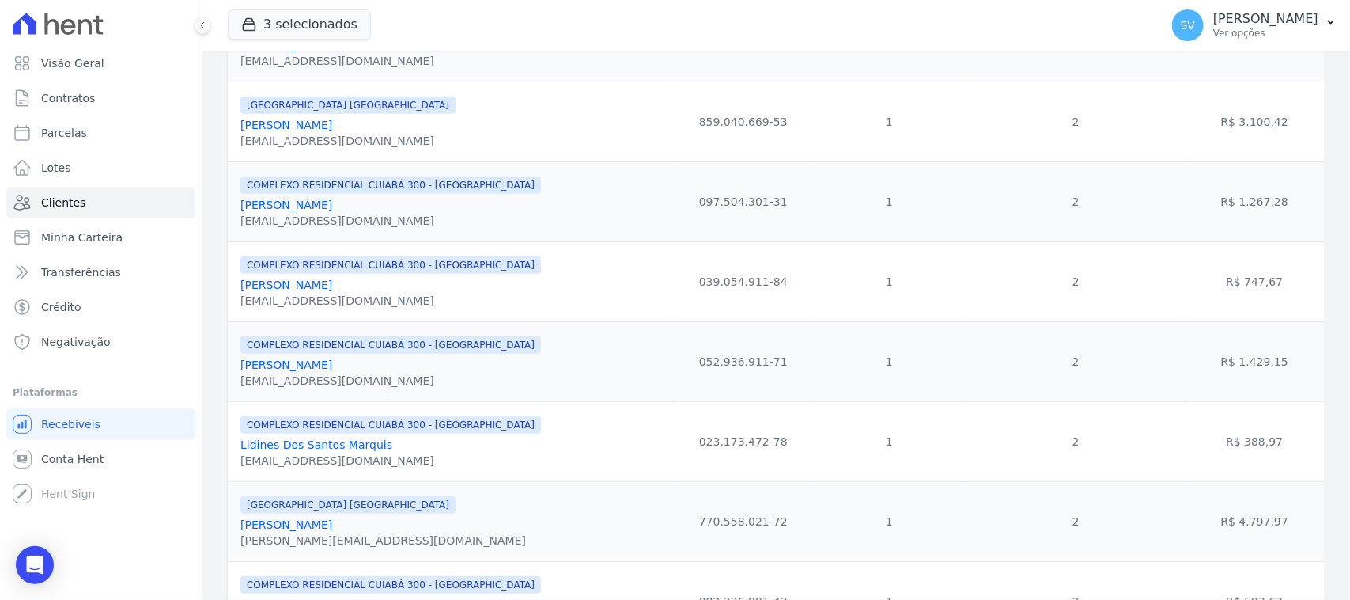
scroll to position [395, 0]
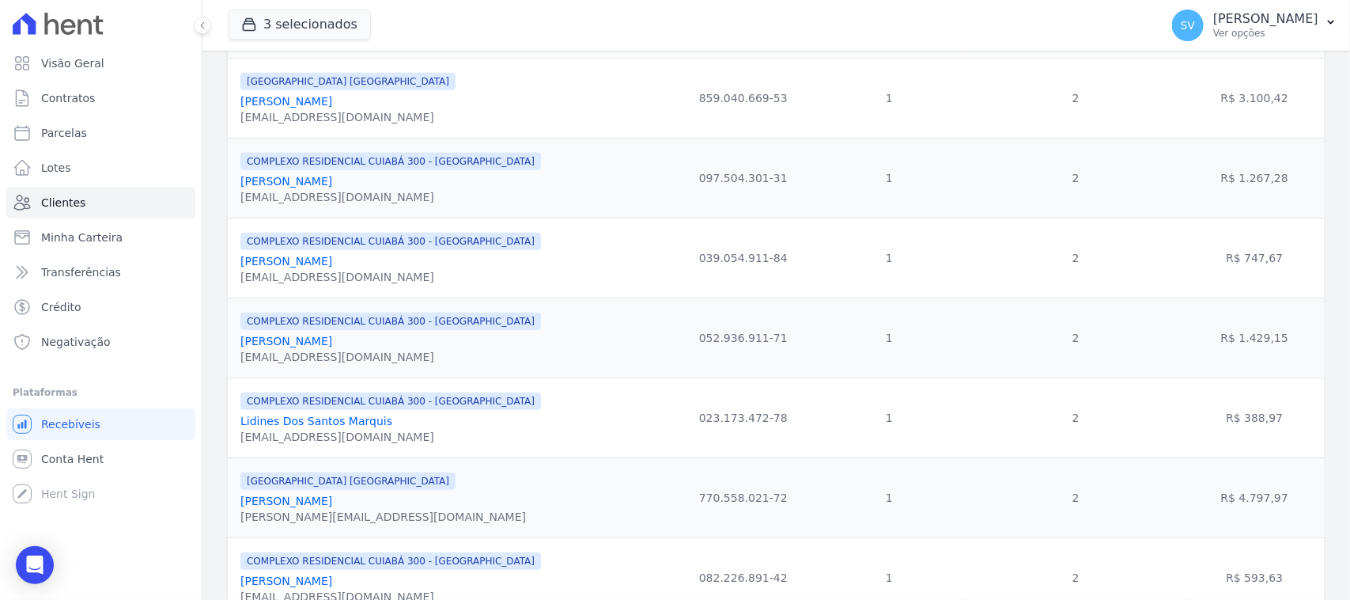
drag, startPoint x: 384, startPoint y: 273, endPoint x: 228, endPoint y: 262, distance: 157.0
click at [228, 262] on td "COMPLEXO RESIDENCIAL CUIABÁ 300 - [GEOGRAPHIC_DATA] [PERSON_NAME] [EMAIL_ADDRES…" at bounding box center [452, 258] width 448 height 80
copy link "[PERSON_NAME]"
drag, startPoint x: 385, startPoint y: 348, endPoint x: 234, endPoint y: 342, distance: 151.2
click at [234, 342] on td "COMPLEXO RESIDENCIAL CUIABÁ 300 - [GEOGRAPHIC_DATA] [PERSON_NAME] [EMAIL_ADDRES…" at bounding box center [452, 337] width 448 height 80
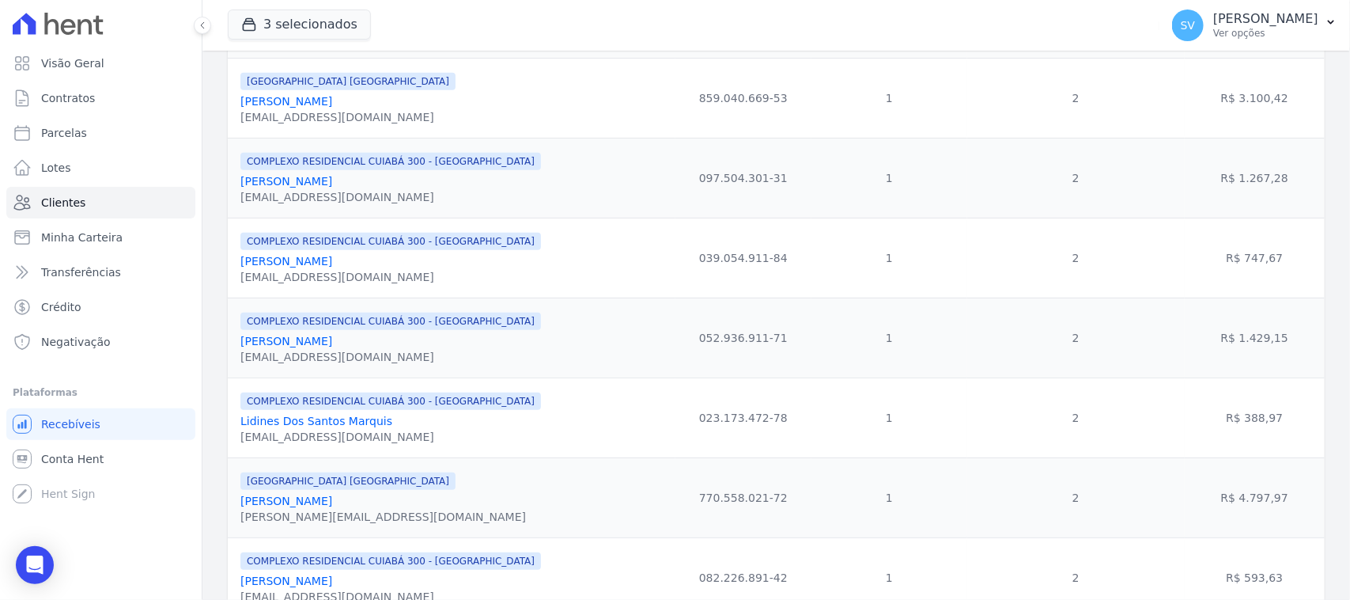
copy link "[PERSON_NAME]"
